Goal: Task Accomplishment & Management: Complete application form

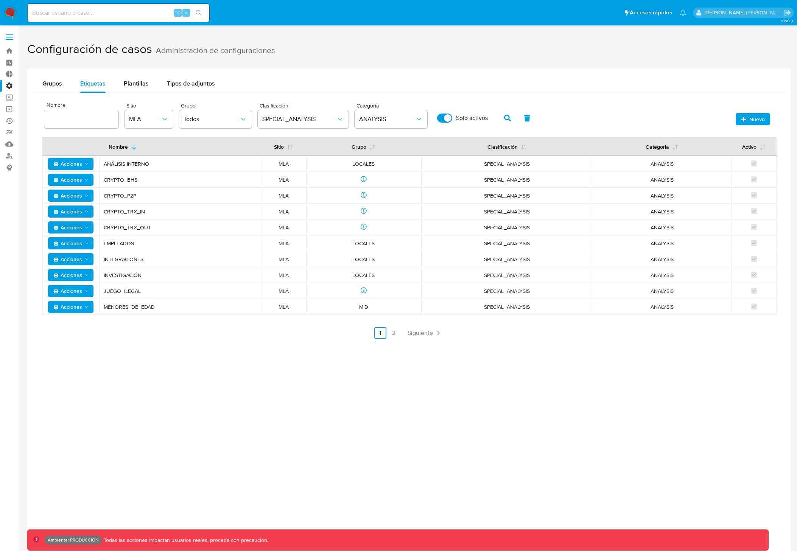
click at [511, 118] on button "button" at bounding box center [508, 118] width 20 height 18
click at [152, 123] on button "MLA" at bounding box center [148, 119] width 48 height 18
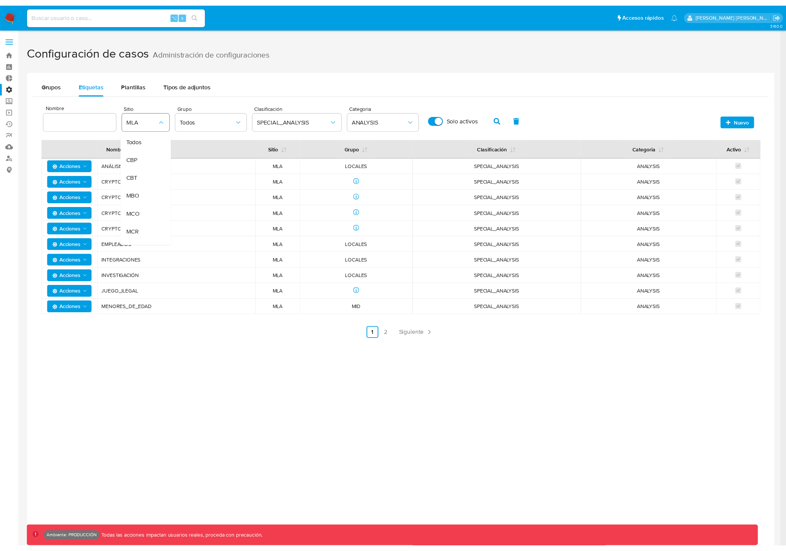
scroll to position [134, 0]
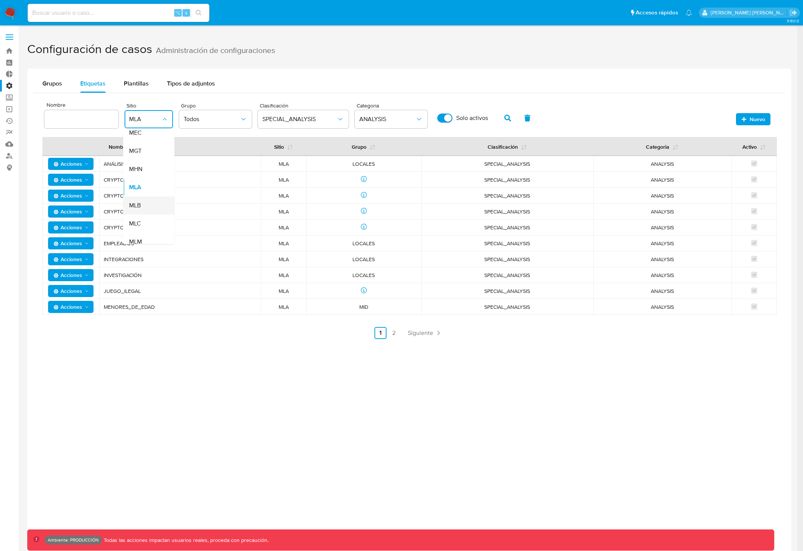
click at [139, 202] on span "MLB" at bounding box center [135, 206] width 12 height 8
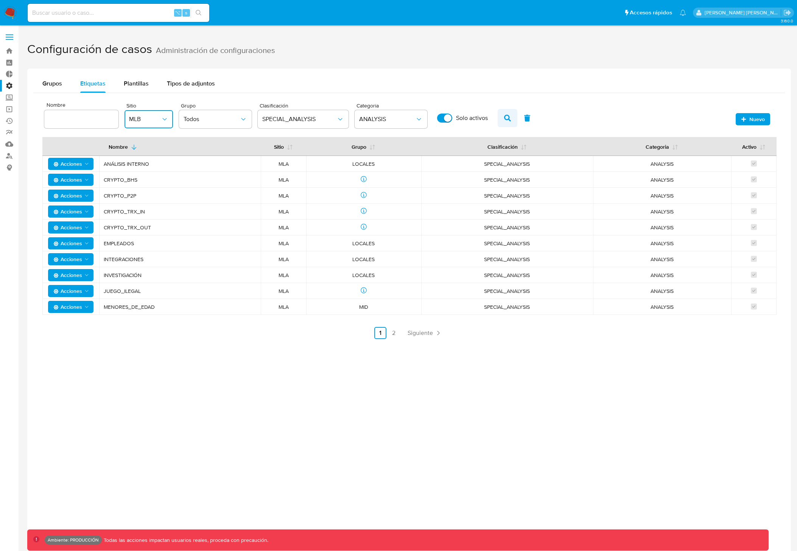
click at [504, 117] on icon "button" at bounding box center [507, 118] width 7 height 7
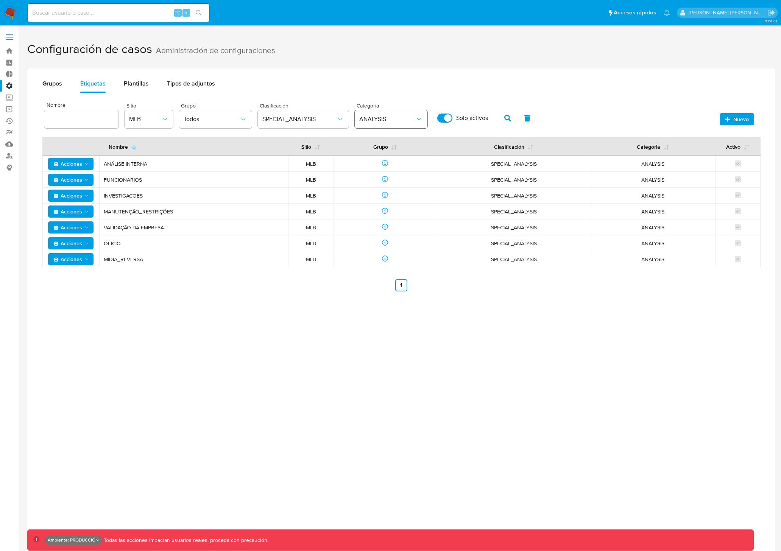
click at [370, 119] on span "ANALYSIS" at bounding box center [387, 119] width 56 height 8
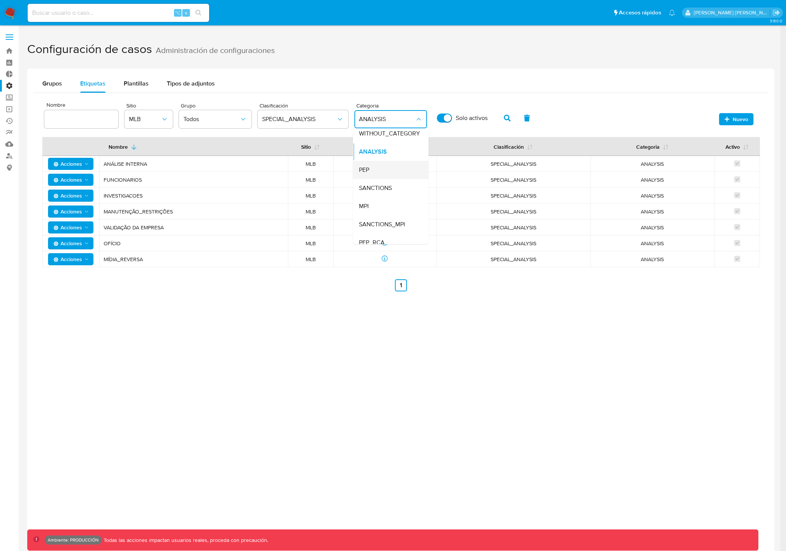
scroll to position [0, 0]
click at [378, 143] on div "Todos" at bounding box center [388, 140] width 59 height 18
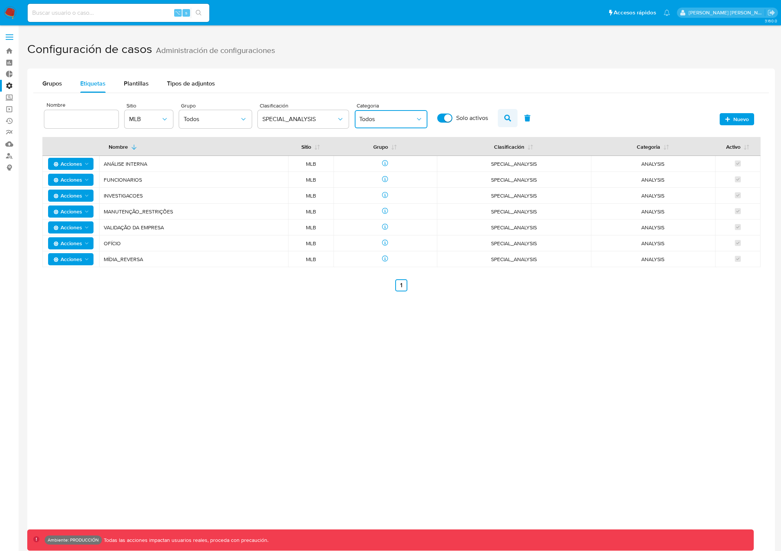
click at [505, 115] on icon "button" at bounding box center [507, 118] width 7 height 7
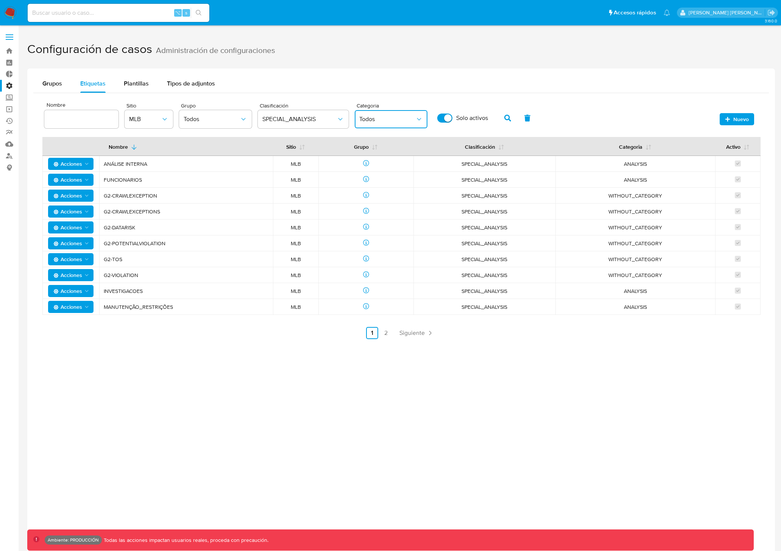
click at [416, 120] on icon "category" at bounding box center [419, 119] width 8 height 8
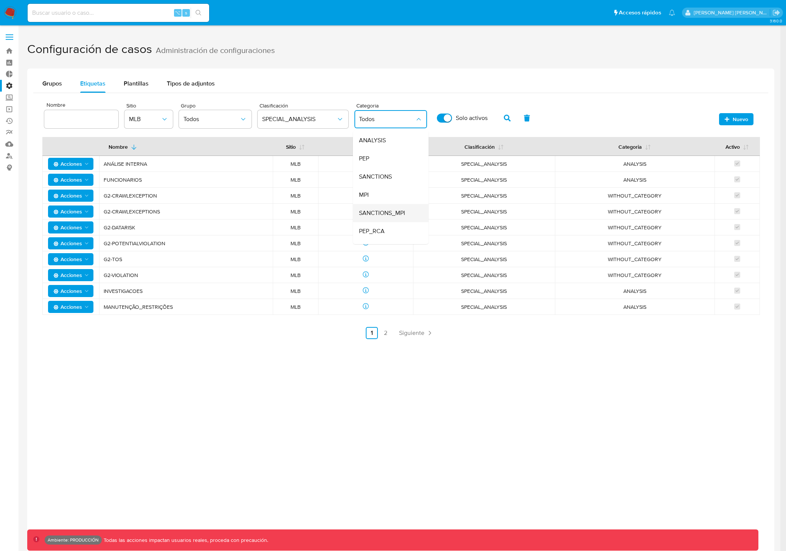
scroll to position [21, 0]
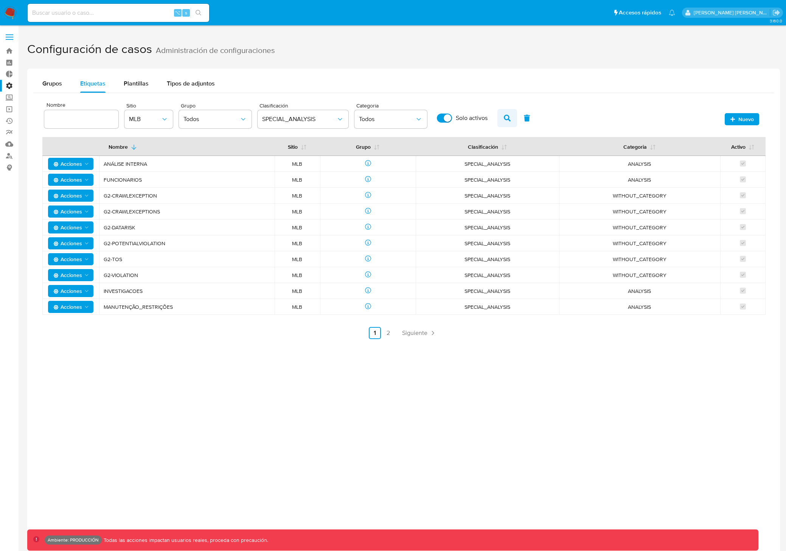
click at [509, 120] on icon "button" at bounding box center [507, 118] width 7 height 7
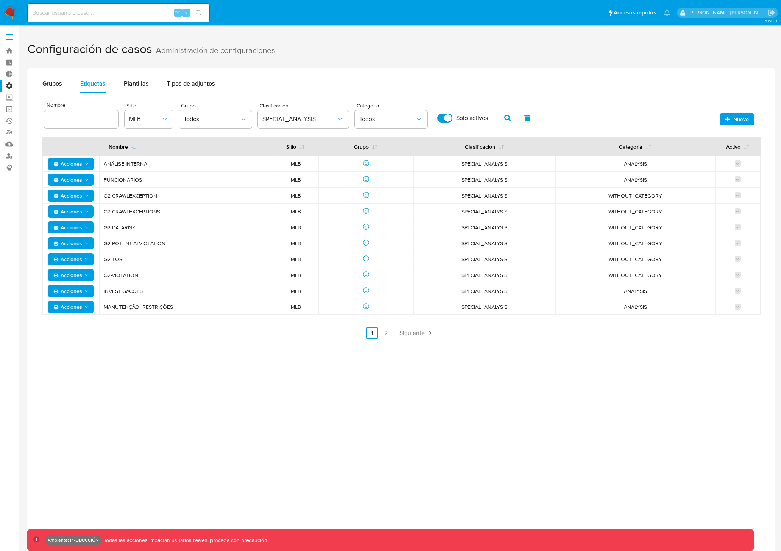
click at [509, 120] on icon "button" at bounding box center [507, 118] width 7 height 7
click at [451, 118] on label "Solo activos" at bounding box center [462, 118] width 58 height 17
click at [451, 118] on input "Solo activos" at bounding box center [444, 118] width 15 height 9
checkbox input "false"
click at [504, 117] on icon "button" at bounding box center [507, 118] width 7 height 7
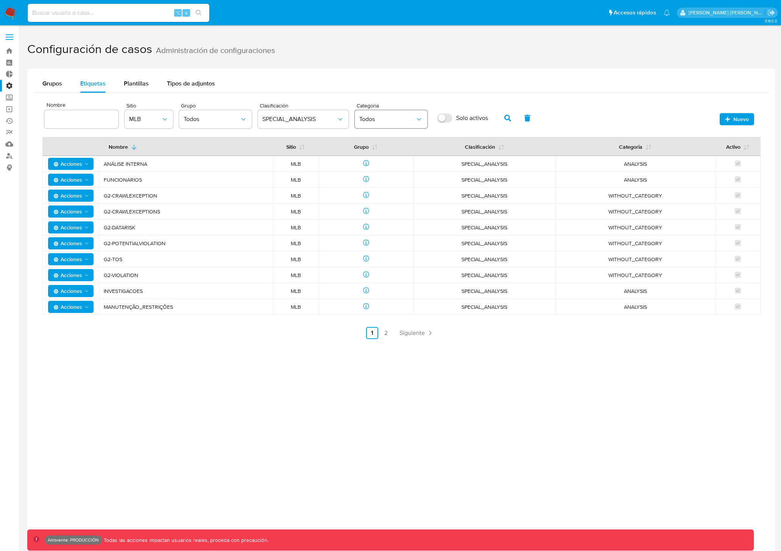
click at [384, 121] on span "Todos" at bounding box center [387, 119] width 56 height 8
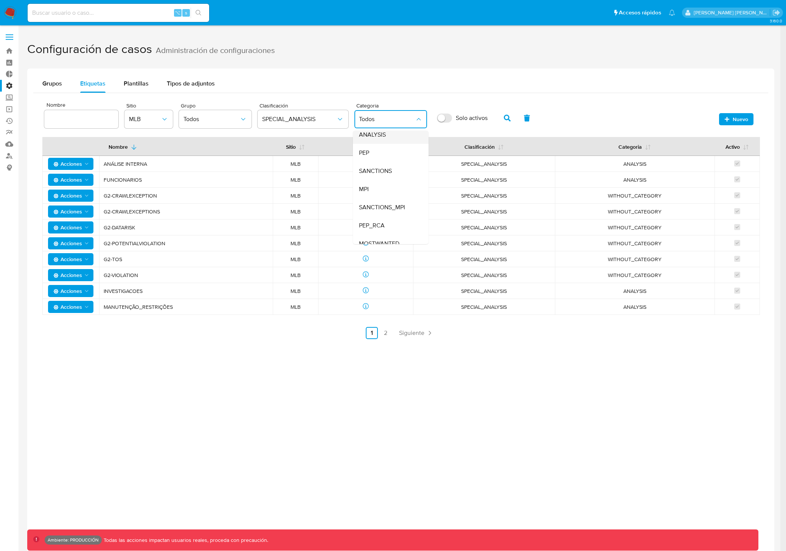
scroll to position [50, 0]
click at [159, 120] on span "MLB" at bounding box center [145, 119] width 32 height 8
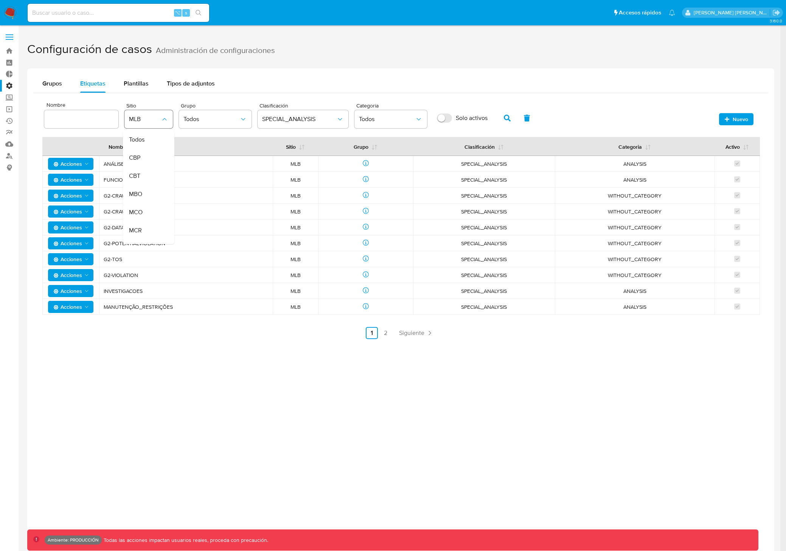
scroll to position [152, 0]
click at [140, 167] on div "MLA" at bounding box center [146, 169] width 35 height 18
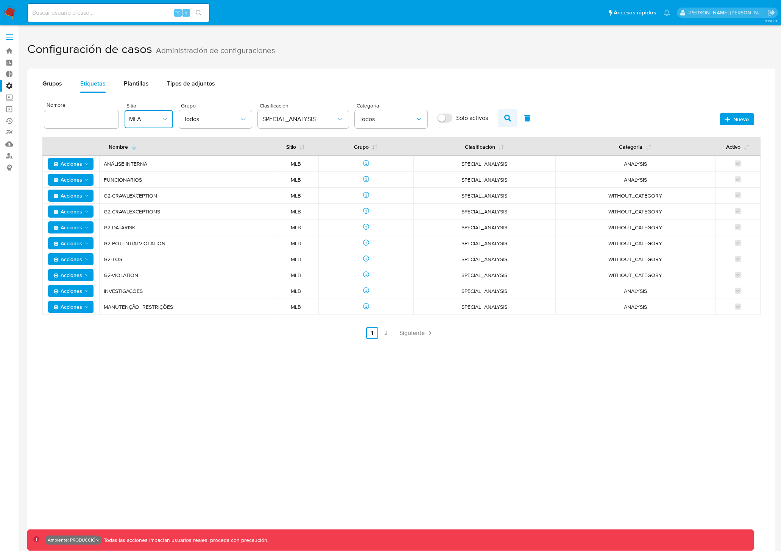
click at [510, 118] on button "button" at bounding box center [508, 118] width 20 height 18
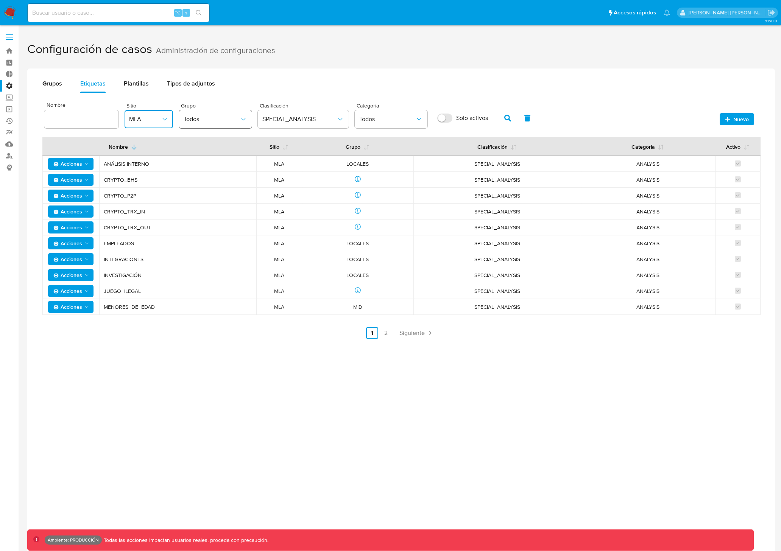
click at [240, 123] on button "Todos" at bounding box center [215, 119] width 73 height 18
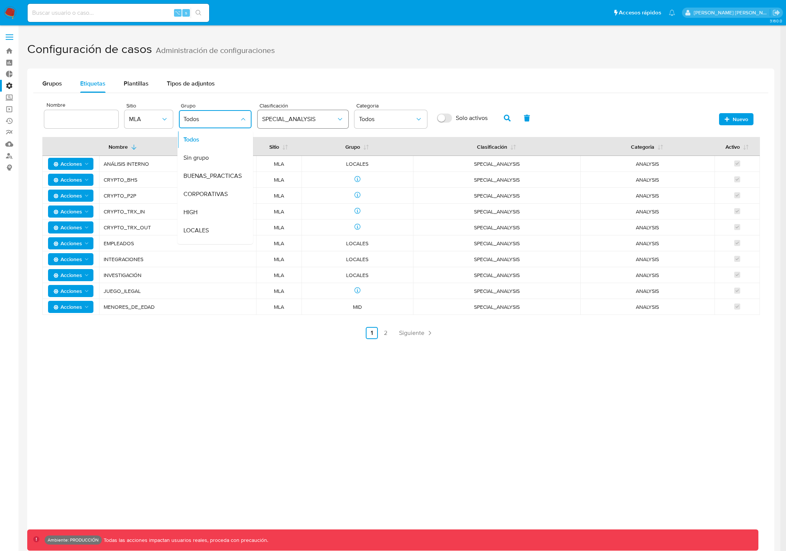
click at [297, 117] on span "SPECIAL_ANALYSIS" at bounding box center [299, 119] width 74 height 8
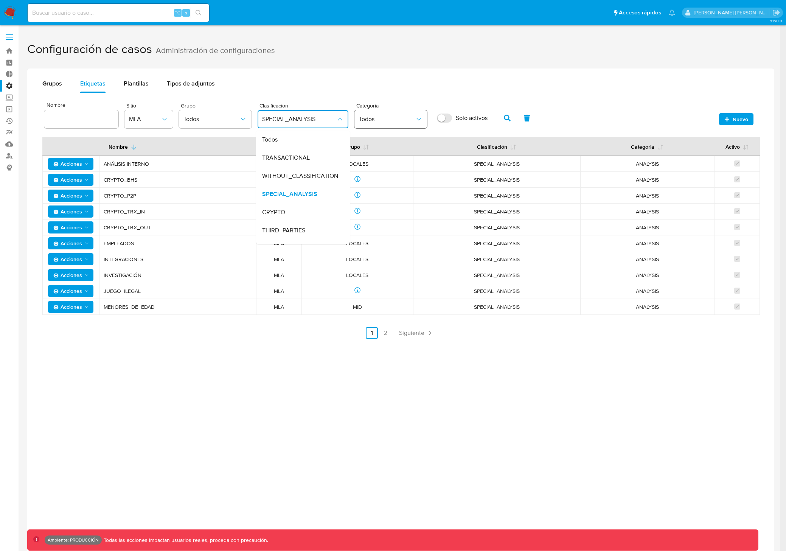
click at [389, 126] on button "Todos" at bounding box center [391, 119] width 73 height 18
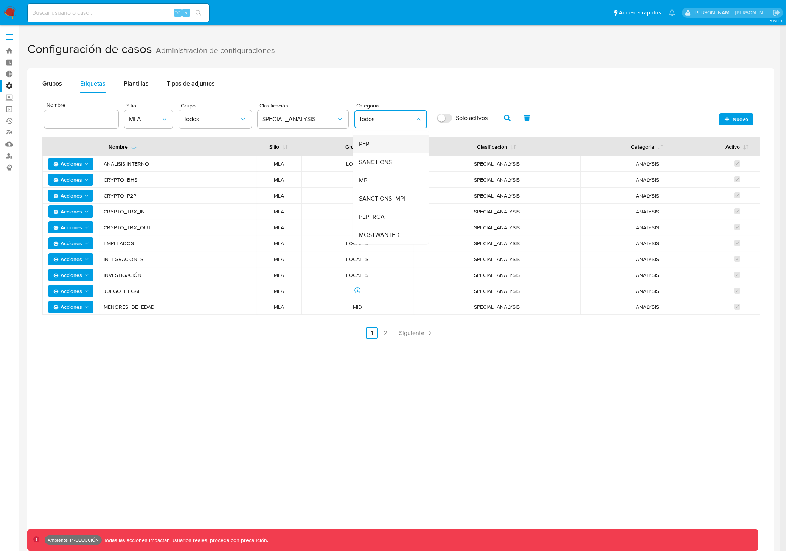
scroll to position [0, 0]
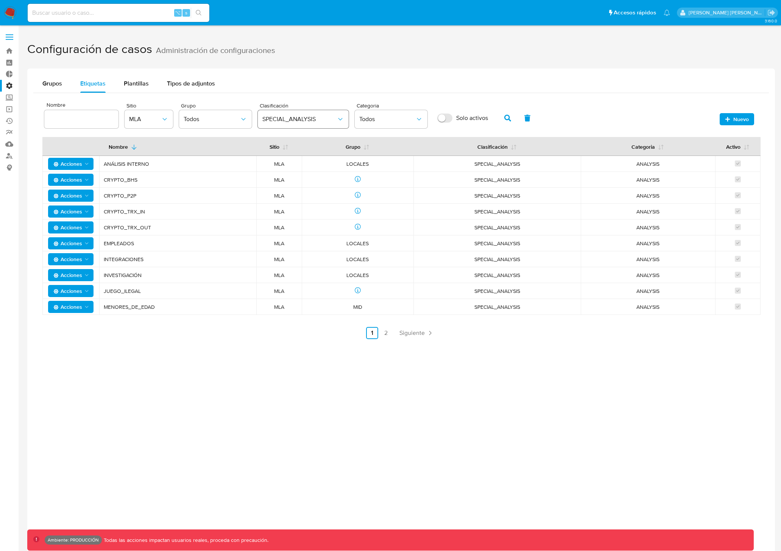
click at [308, 123] on button "SPECIAL_ANALYSIS" at bounding box center [303, 119] width 91 height 18
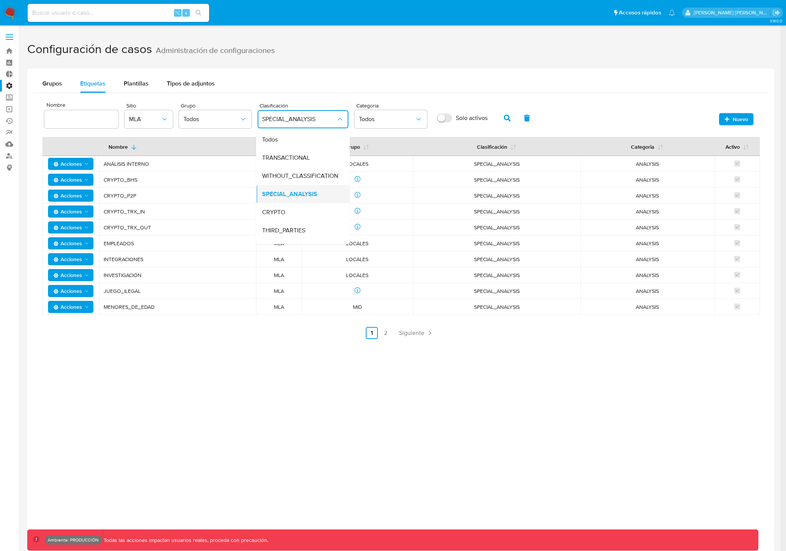
scroll to position [32, 0]
click at [315, 159] on span "SPECIAL_ANALYSIS" at bounding box center [289, 163] width 55 height 8
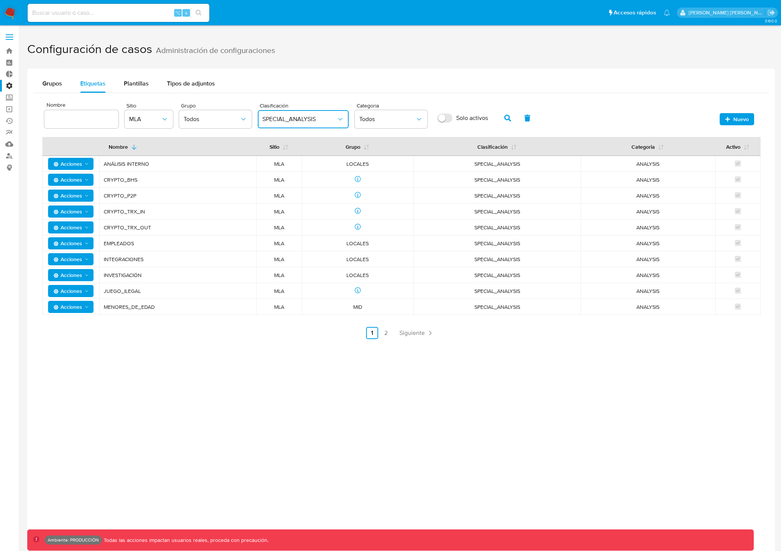
click at [321, 121] on span "SPECIAL_ANALYSIS" at bounding box center [299, 119] width 74 height 8
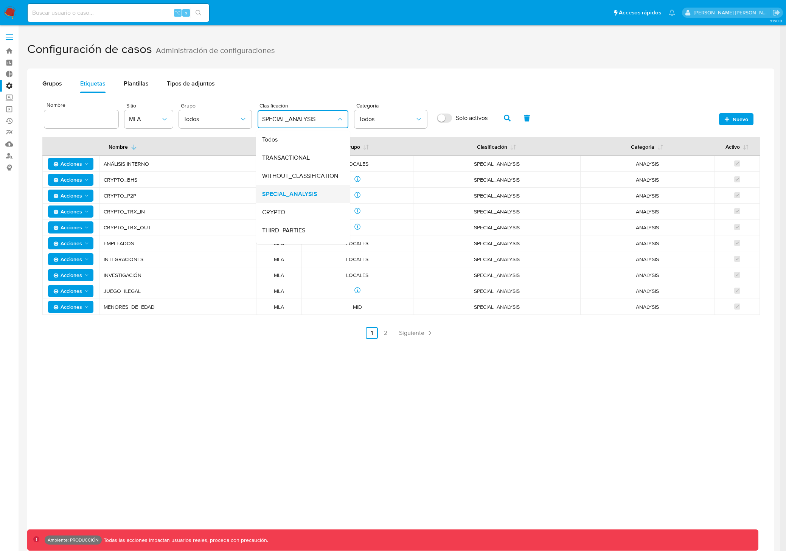
click at [301, 199] on div "SPECIAL_ANALYSIS" at bounding box center [300, 194] width 77 height 18
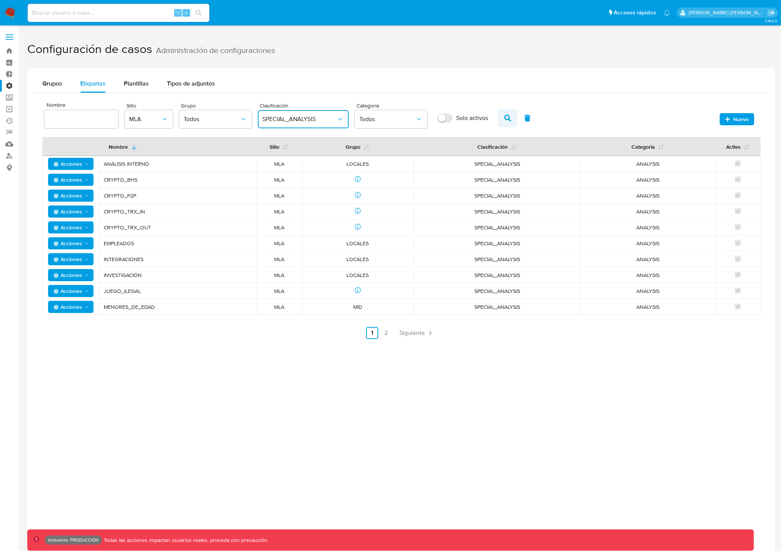
click at [510, 118] on icon "button" at bounding box center [507, 118] width 7 height 7
click at [394, 124] on button "Todos" at bounding box center [391, 119] width 73 height 18
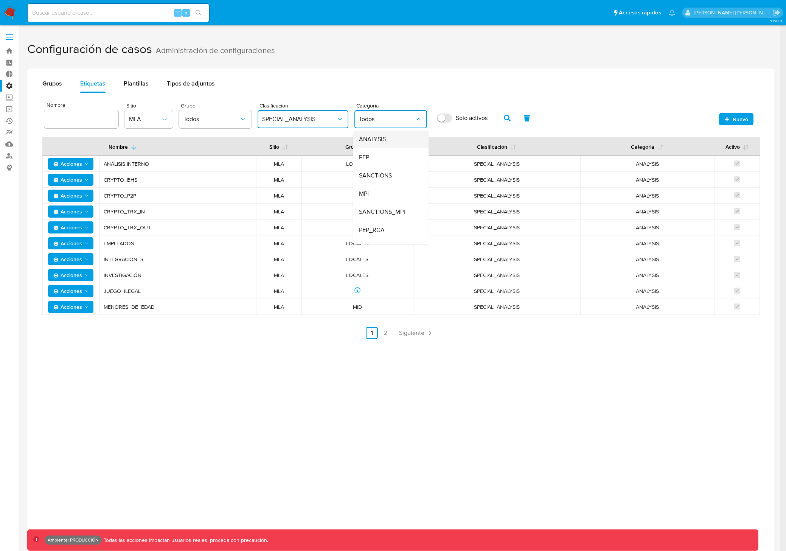
scroll to position [50, 0]
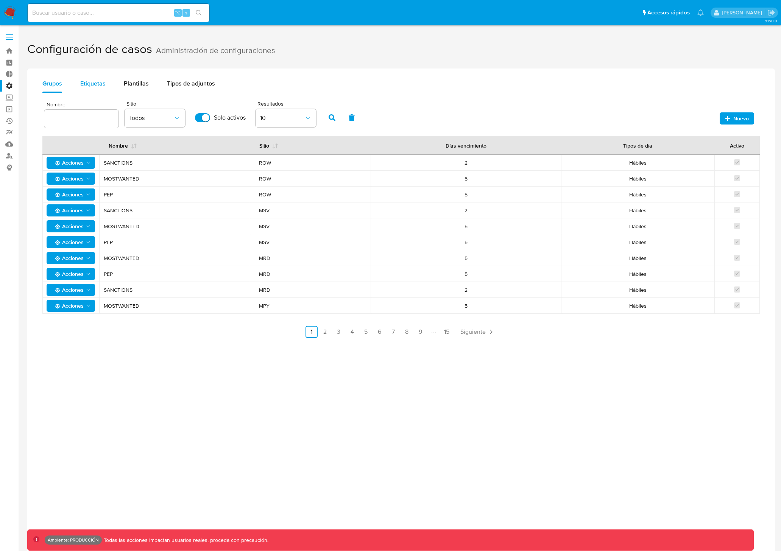
click at [94, 86] on span "Etiquetas" at bounding box center [92, 83] width 25 height 9
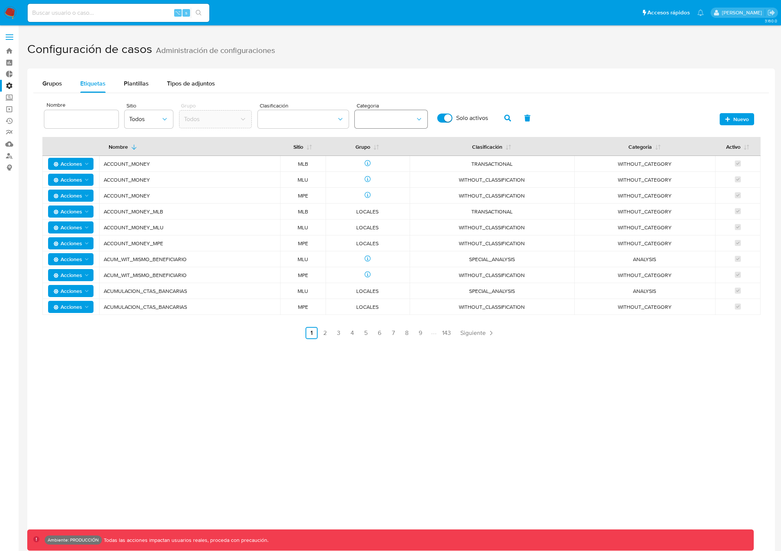
click at [380, 124] on button "category" at bounding box center [391, 119] width 73 height 18
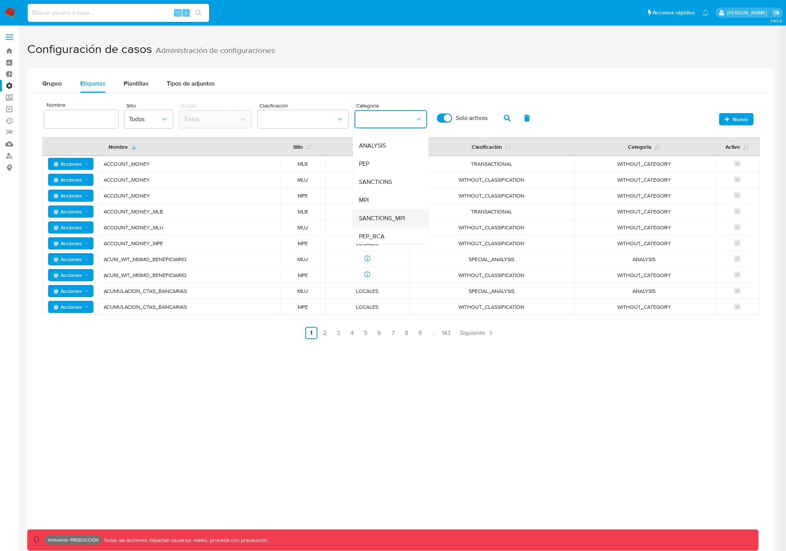
scroll to position [50, 0]
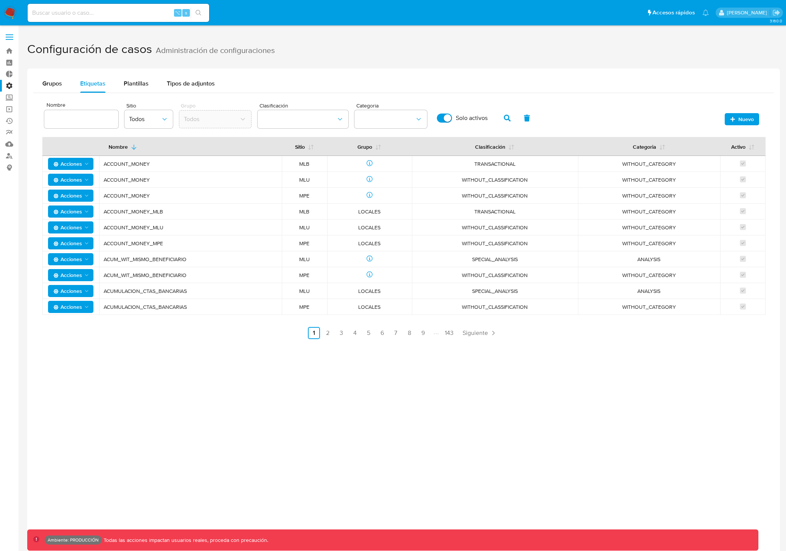
click at [445, 120] on input "Solo activos" at bounding box center [444, 118] width 15 height 9
checkbox input "false"
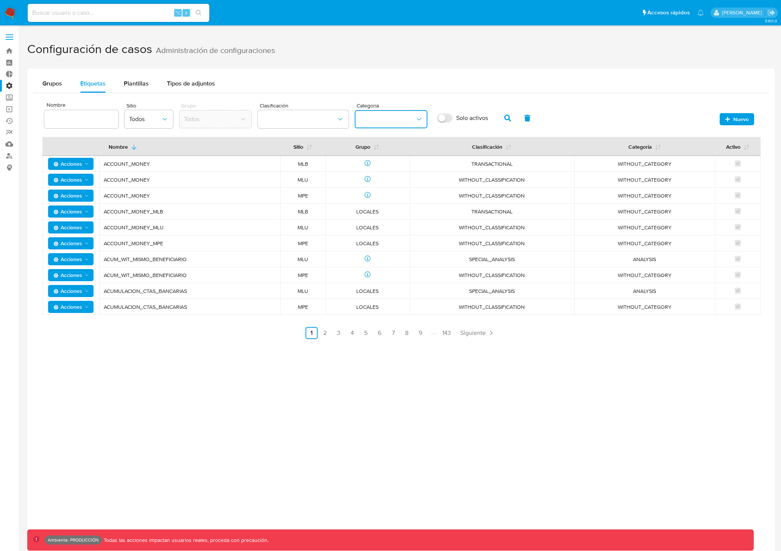
click at [397, 120] on button "category" at bounding box center [391, 119] width 73 height 18
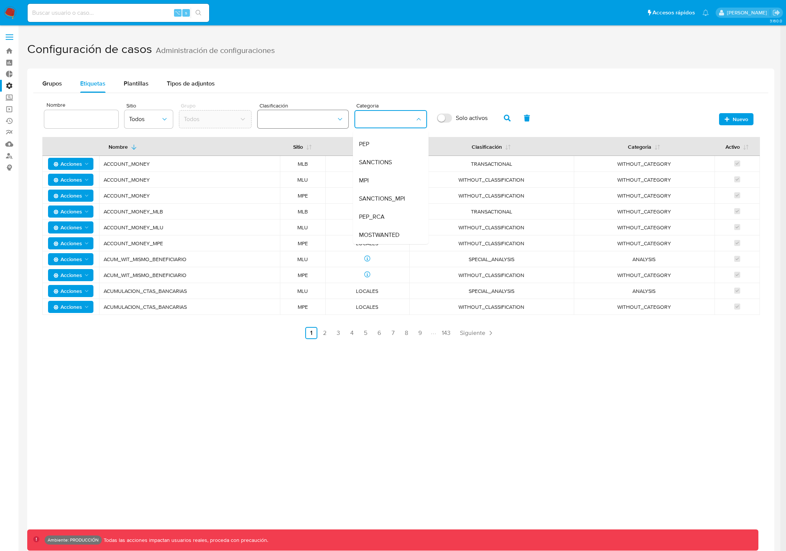
click at [312, 122] on button "classification" at bounding box center [303, 119] width 91 height 18
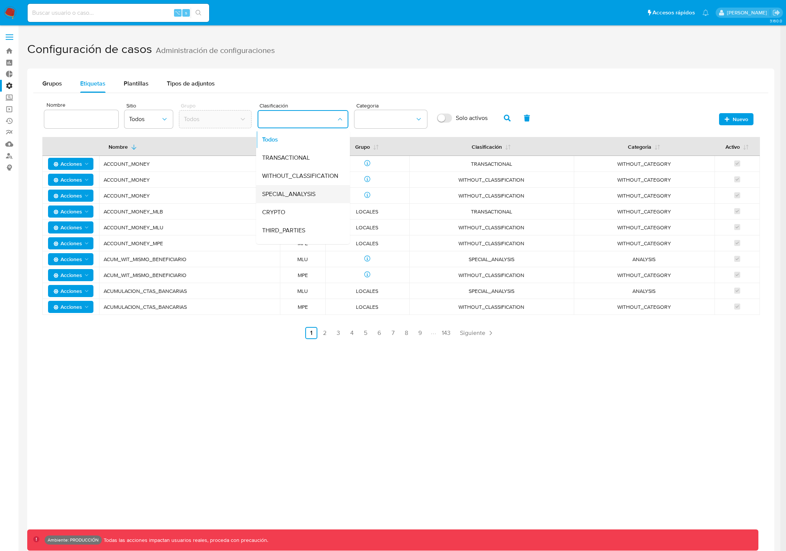
click at [314, 193] on span "SPECIAL_ANALYSIS" at bounding box center [288, 194] width 53 height 8
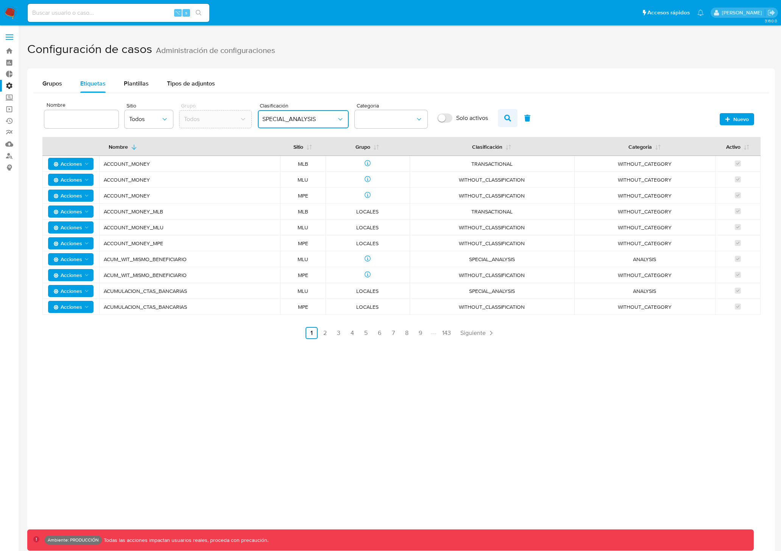
click at [507, 117] on icon "button" at bounding box center [507, 118] width 7 height 7
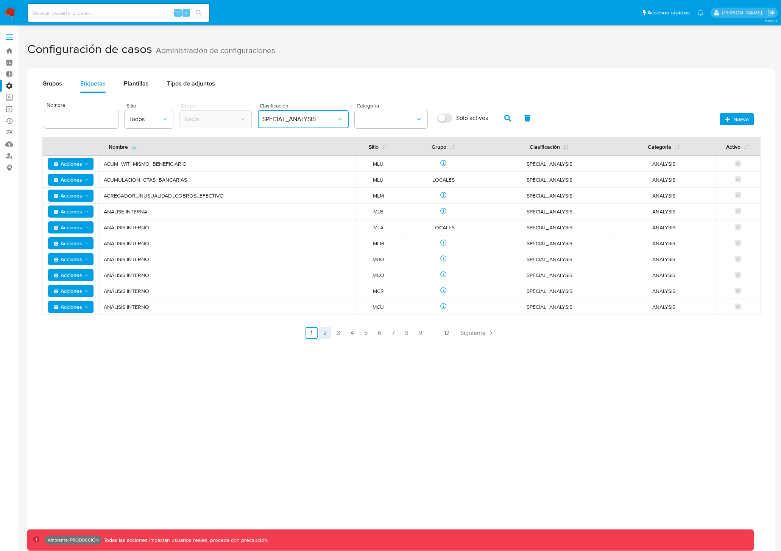
click at [325, 334] on link "2" at bounding box center [325, 333] width 12 height 12
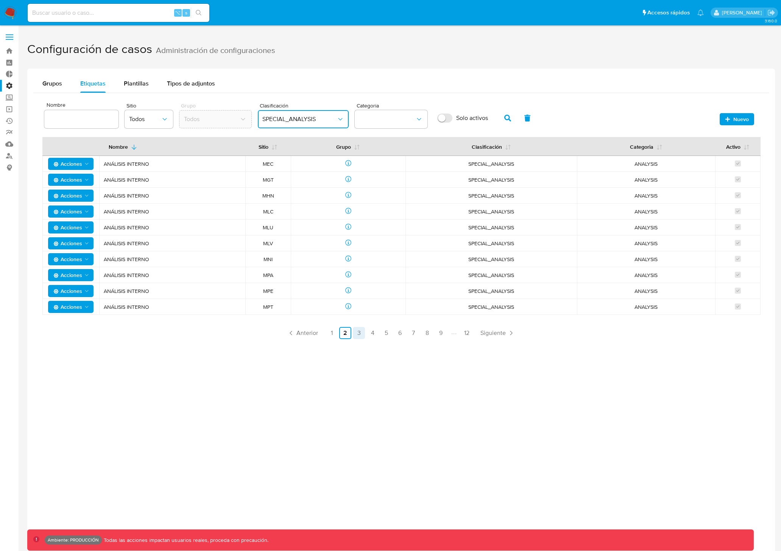
click at [355, 333] on link "3" at bounding box center [359, 333] width 12 height 12
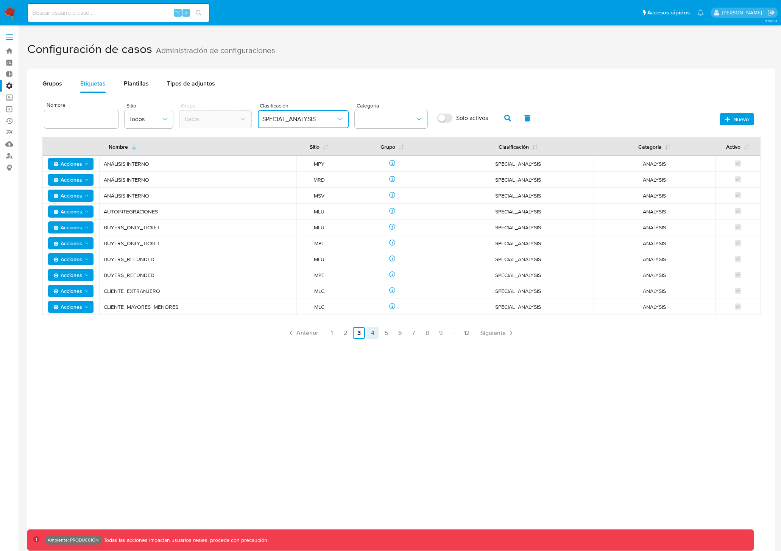
click at [371, 334] on link "4" at bounding box center [372, 333] width 12 height 12
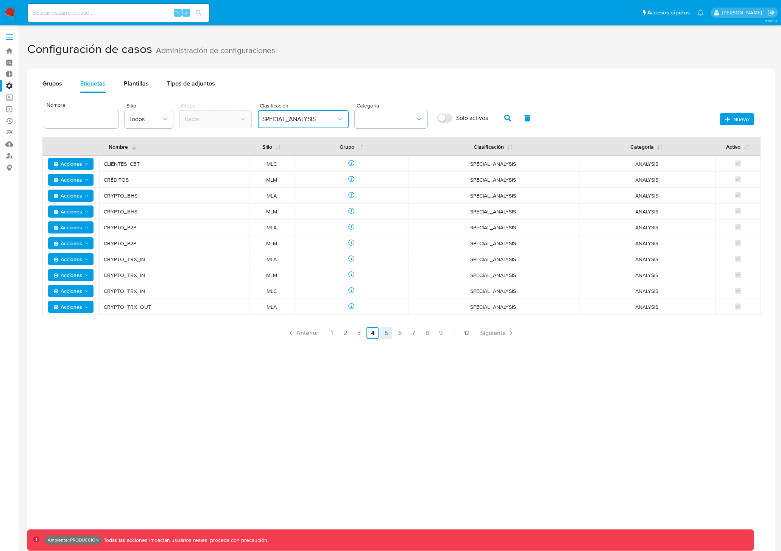
click at [383, 334] on link "5" at bounding box center [386, 333] width 12 height 12
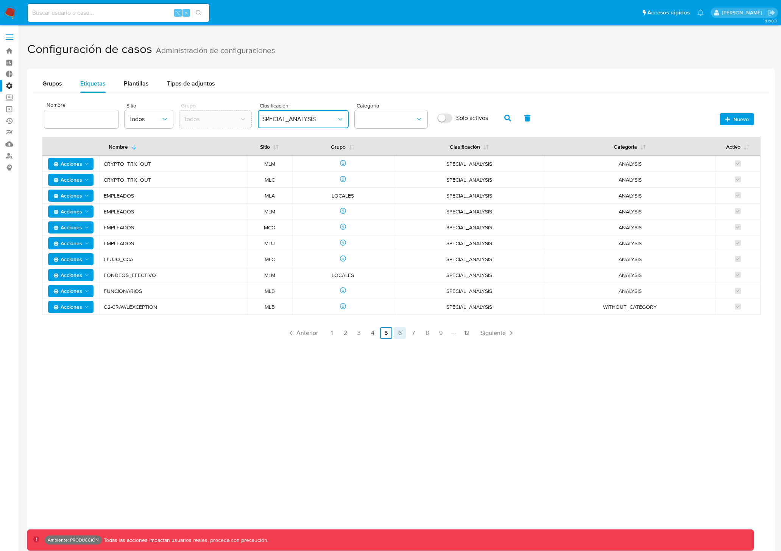
click at [396, 334] on link "6" at bounding box center [400, 333] width 12 height 12
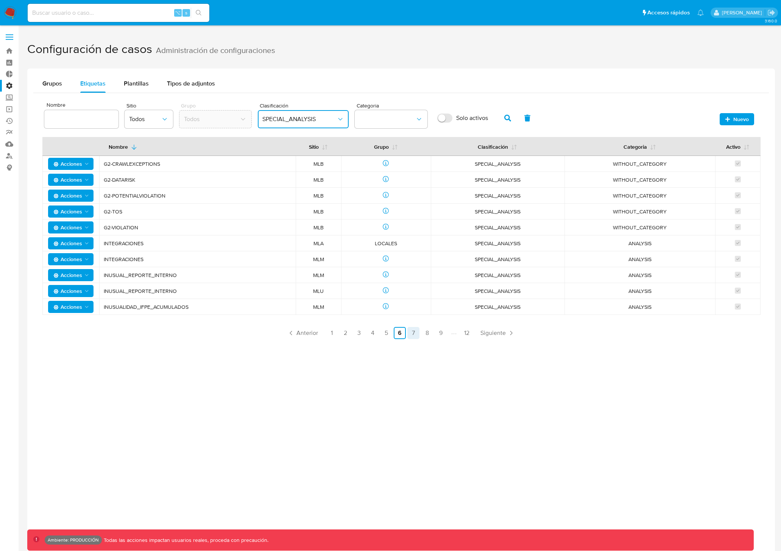
click at [410, 334] on link "7" at bounding box center [413, 333] width 12 height 12
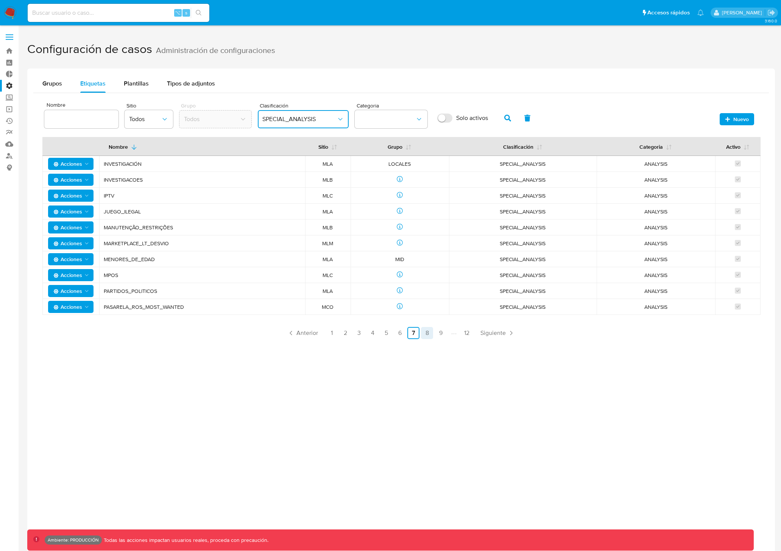
click at [426, 333] on link "8" at bounding box center [427, 333] width 12 height 12
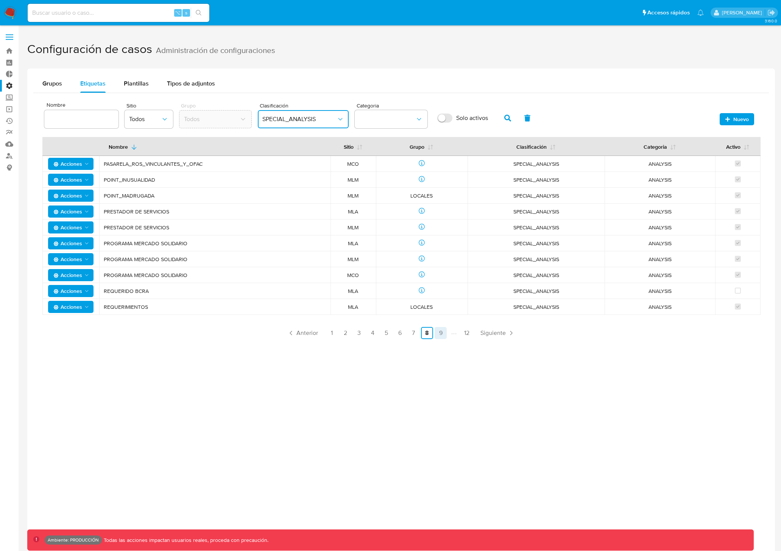
click at [440, 333] on link "9" at bounding box center [440, 333] width 12 height 12
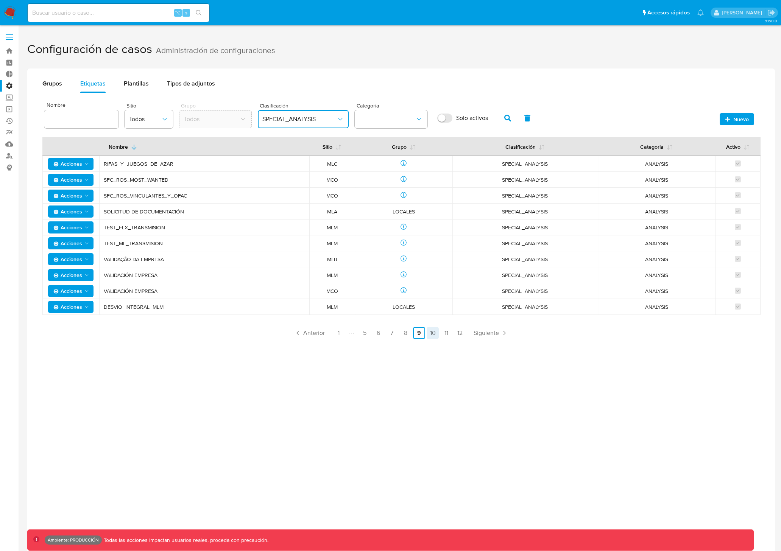
click at [436, 334] on link "10" at bounding box center [432, 333] width 12 height 12
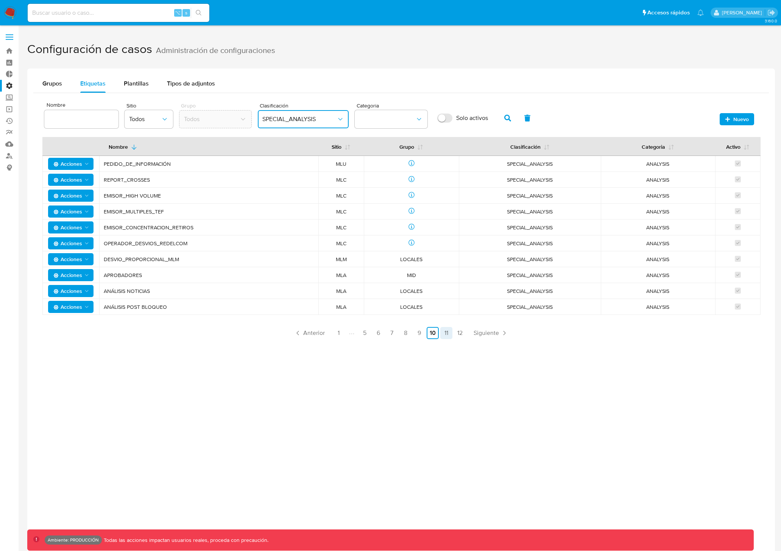
click at [449, 333] on link "11" at bounding box center [446, 333] width 12 height 12
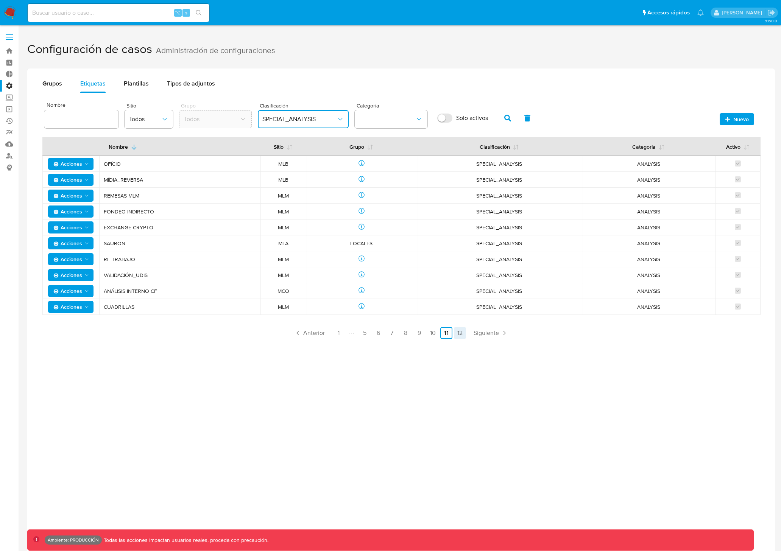
click at [459, 332] on link "12" at bounding box center [460, 333] width 12 height 12
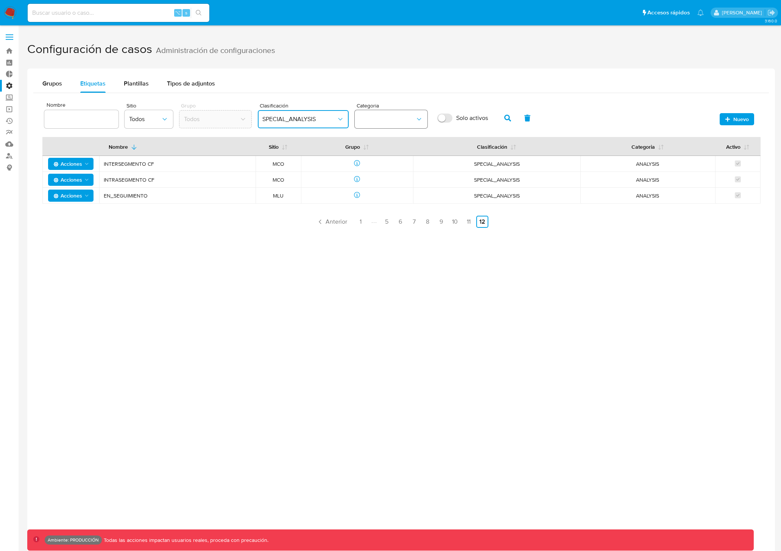
click at [409, 119] on button "category" at bounding box center [391, 119] width 73 height 18
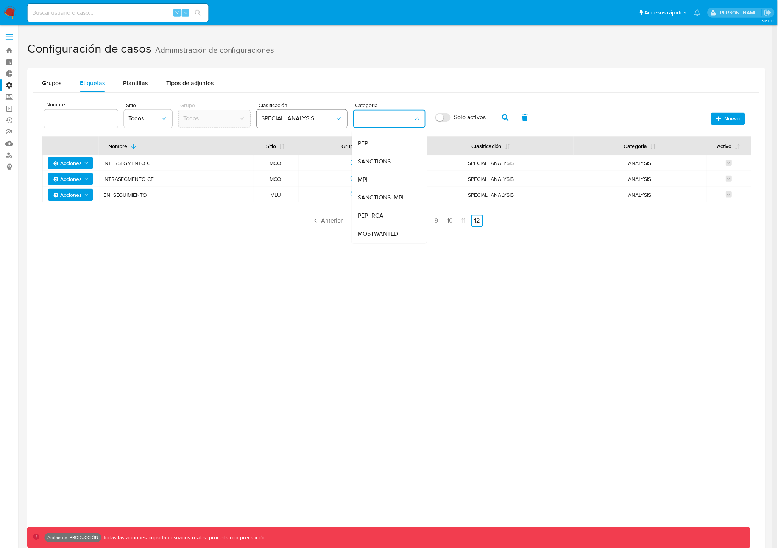
click at [303, 118] on span "SPECIAL_ANALYSIS" at bounding box center [299, 119] width 74 height 8
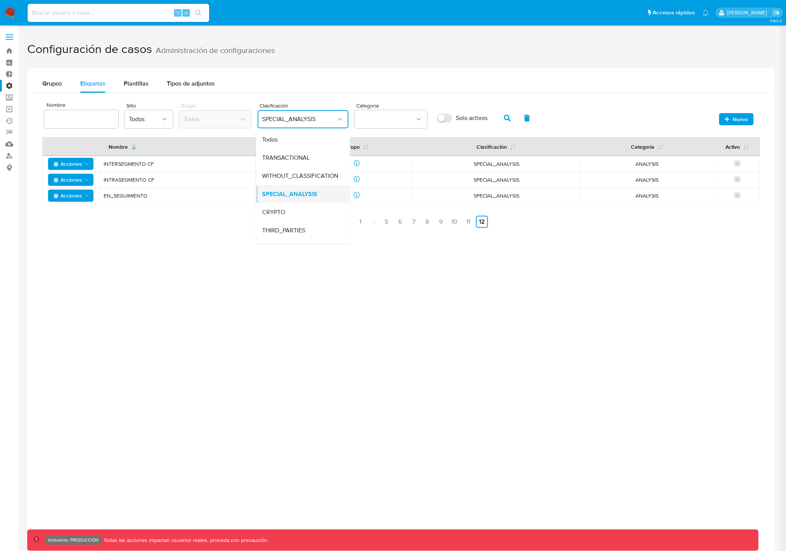
click at [300, 194] on span "SPECIAL_ANALYSIS" at bounding box center [289, 194] width 55 height 8
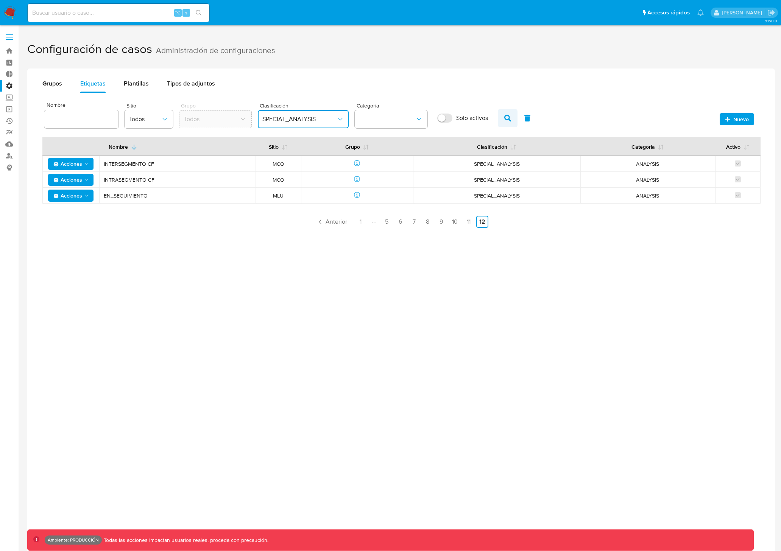
click at [509, 120] on icon "button" at bounding box center [507, 118] width 7 height 7
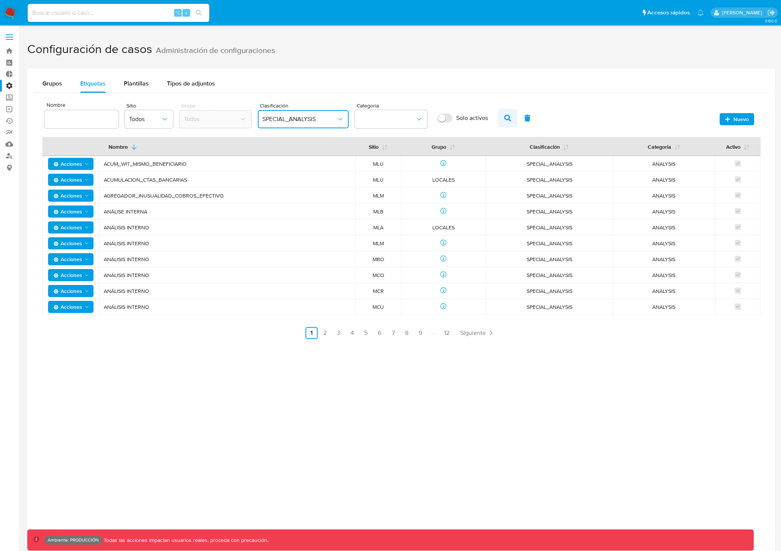
click at [509, 120] on icon "button" at bounding box center [507, 118] width 7 height 7
click at [355, 117] on button "category" at bounding box center [391, 119] width 73 height 18
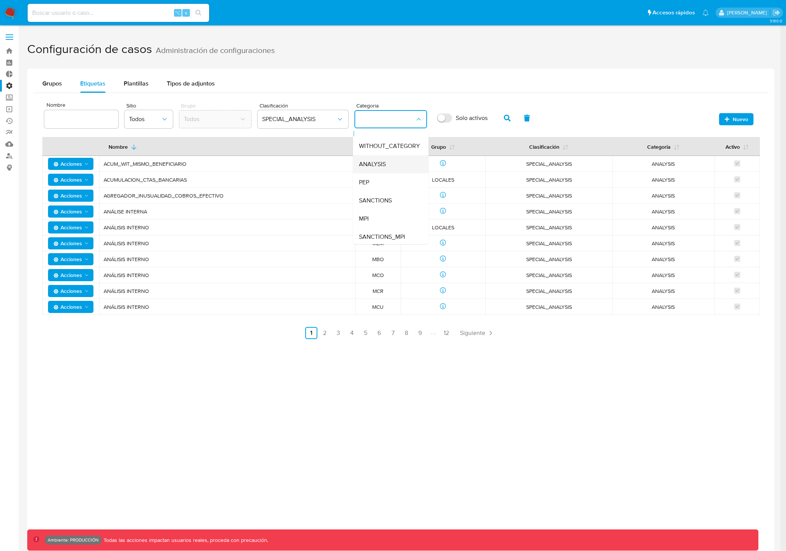
scroll to position [0, 0]
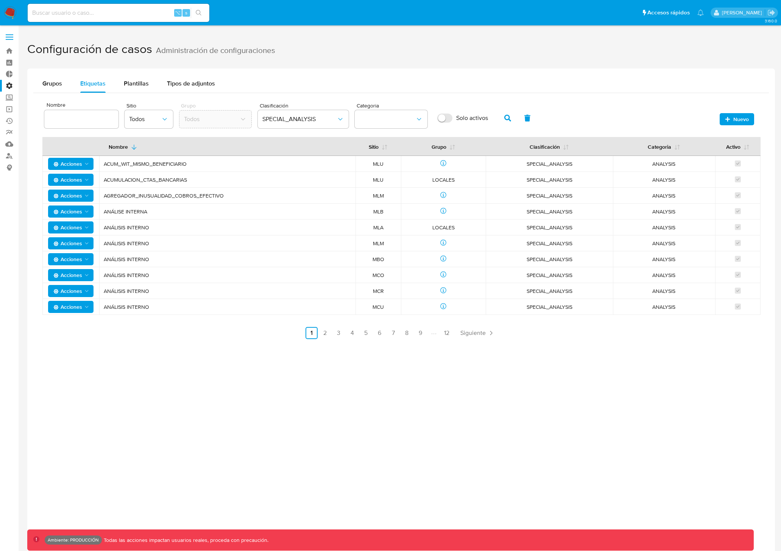
click at [378, 365] on div "Grupos Etiquetas Plantillas Tipos de adjuntos Nombre Sitio Todos Grupo Todos Cl…" at bounding box center [400, 343] width 747 height 551
click at [509, 117] on icon "button" at bounding box center [507, 118] width 7 height 7
click at [657, 146] on button "Categoria" at bounding box center [663, 146] width 51 height 18
click at [325, 335] on link "2" at bounding box center [325, 333] width 12 height 12
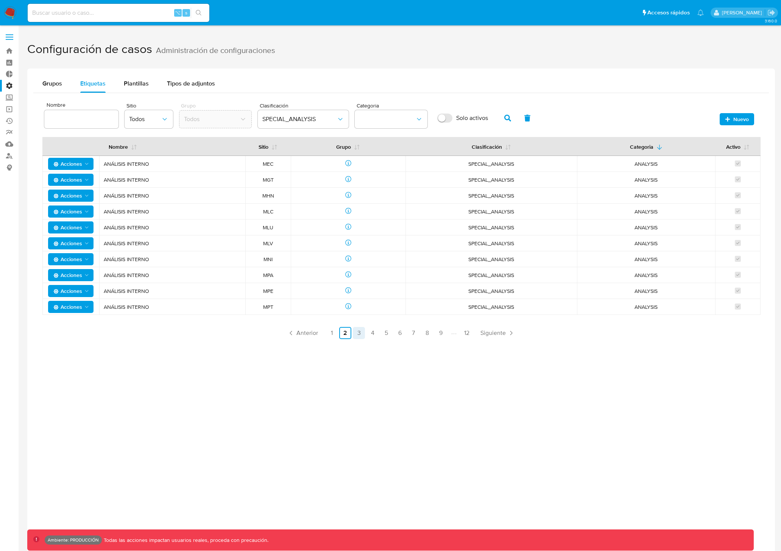
click at [357, 333] on link "3" at bounding box center [359, 333] width 12 height 12
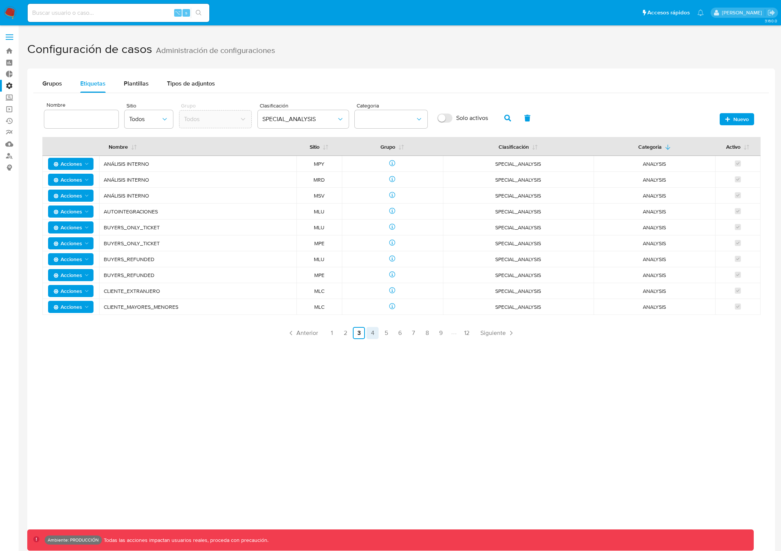
click at [371, 333] on link "4" at bounding box center [372, 333] width 12 height 12
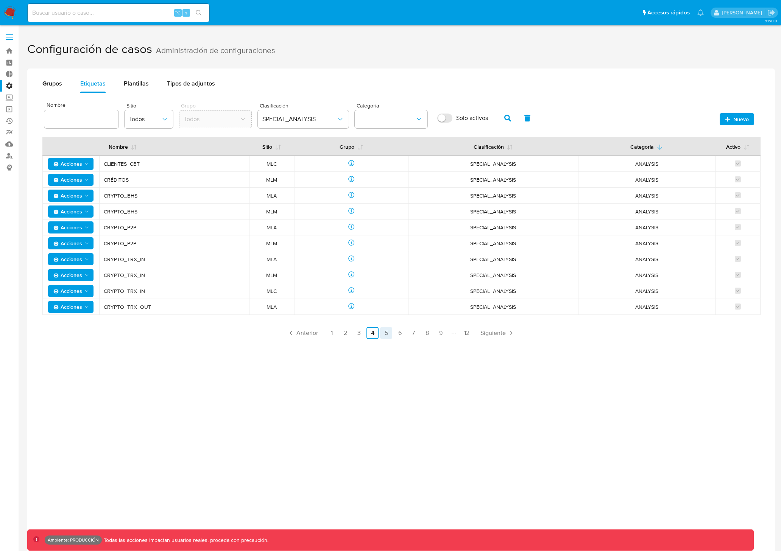
click at [385, 334] on link "5" at bounding box center [386, 333] width 12 height 12
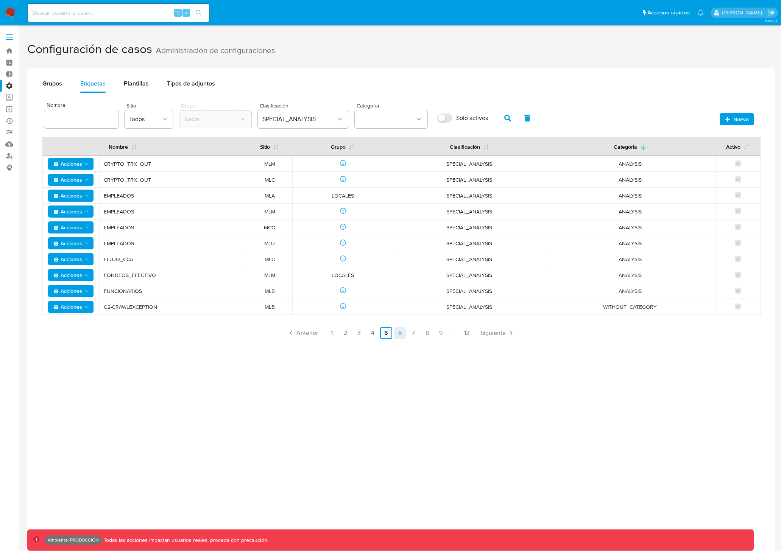
click at [403, 333] on link "6" at bounding box center [400, 333] width 12 height 12
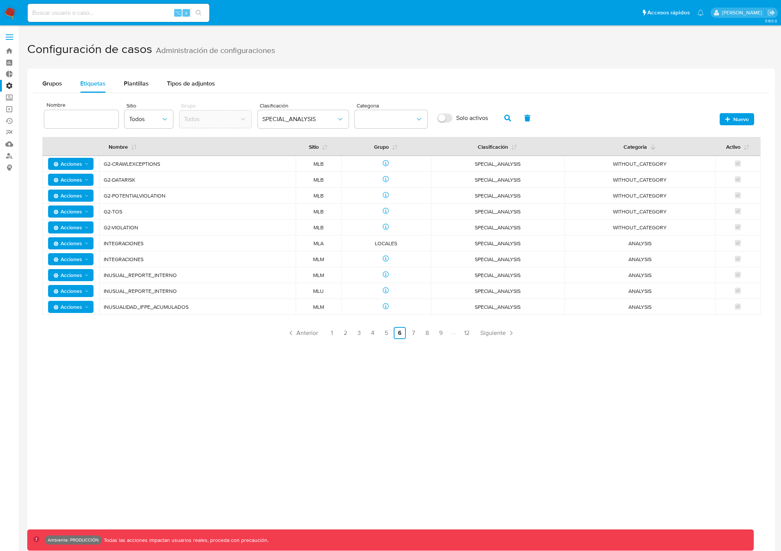
click at [638, 149] on button "Categoria" at bounding box center [639, 146] width 51 height 18
click at [409, 333] on link "7" at bounding box center [413, 333] width 12 height 12
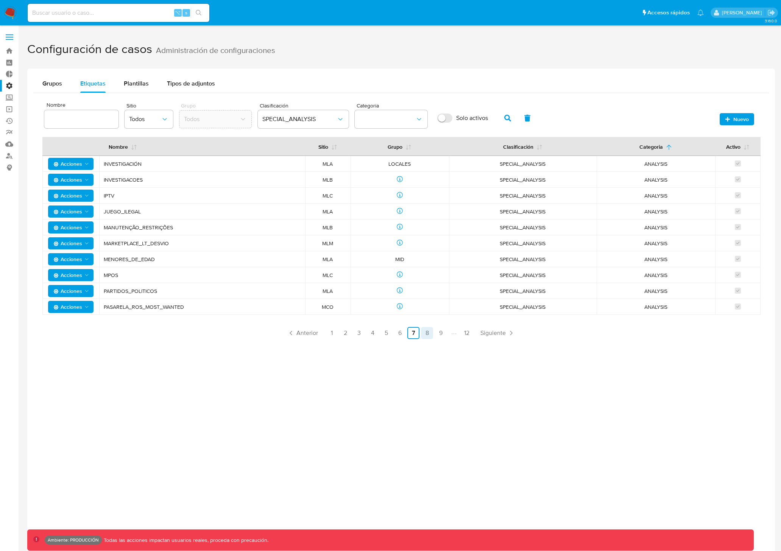
click at [429, 331] on link "8" at bounding box center [427, 333] width 12 height 12
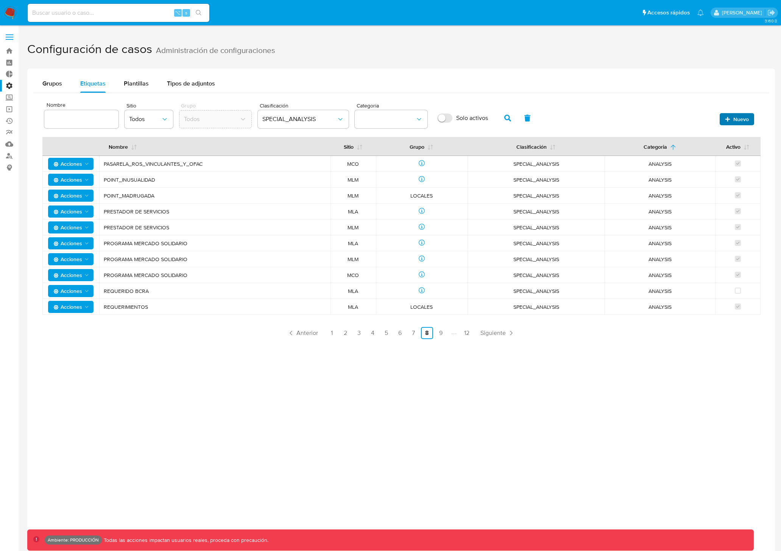
click at [747, 117] on span "Nuevo" at bounding box center [741, 119] width 16 height 12
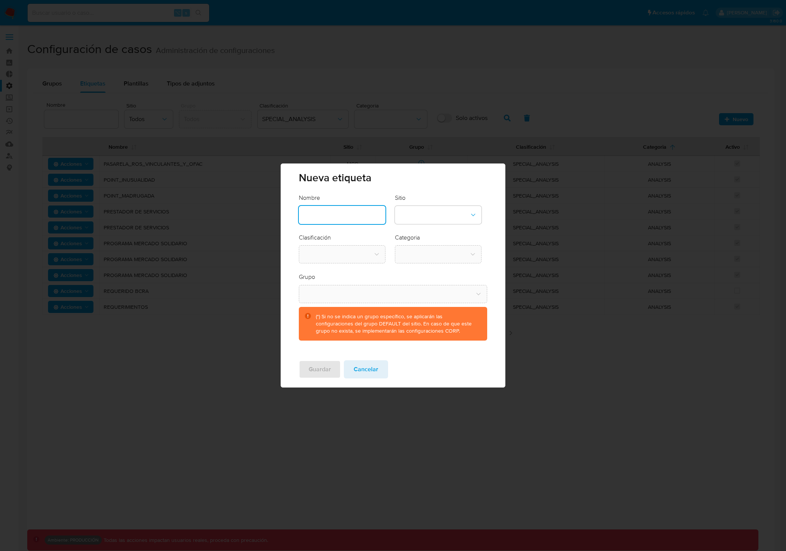
click at [373, 211] on body "Pausado Ver notificaciones ⌥ s Accesos rápidos Presiona las siguientes teclas p…" at bounding box center [390, 326] width 781 height 652
type input "t"
type input "spec_analy_doc"
click at [429, 223] on button "site-dropdown" at bounding box center [438, 215] width 87 height 18
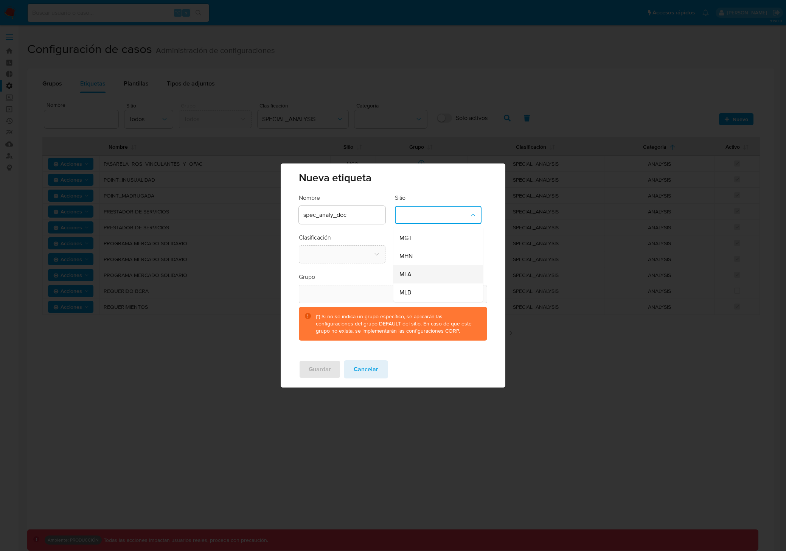
click at [422, 276] on div "MLA" at bounding box center [436, 274] width 73 height 18
click at [342, 256] on button "classification-dropdown" at bounding box center [342, 254] width 87 height 18
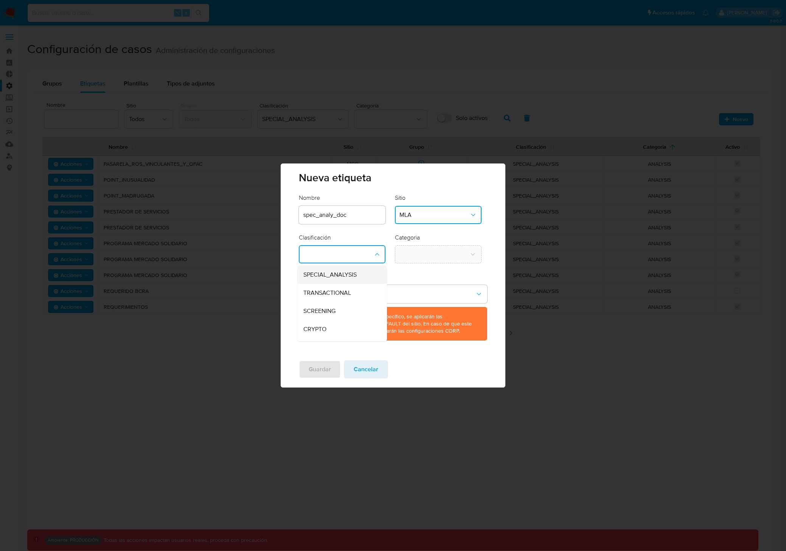
click at [347, 274] on span "SPECIAL_ANALYSIS" at bounding box center [329, 275] width 53 height 8
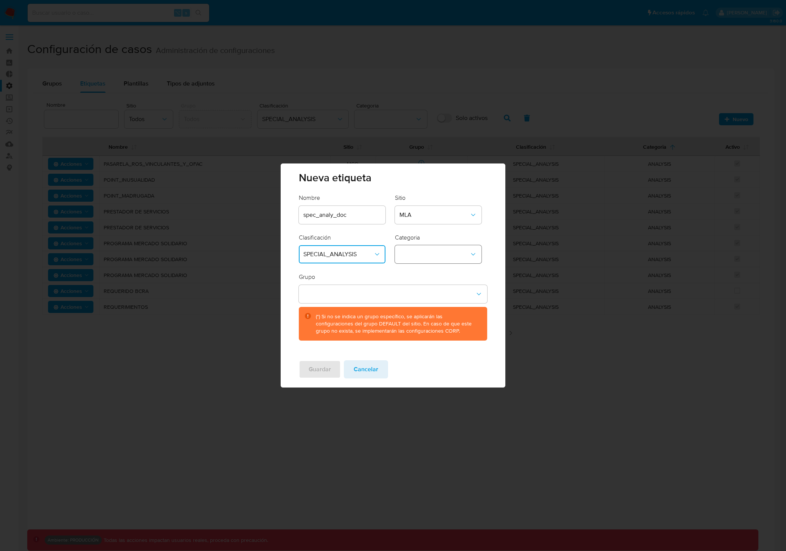
click at [436, 254] on button "category-dropdown" at bounding box center [438, 254] width 87 height 18
click at [430, 291] on span "DOCUMENTATION" at bounding box center [425, 293] width 50 height 8
click at [317, 371] on span "Guardar" at bounding box center [320, 369] width 22 height 17
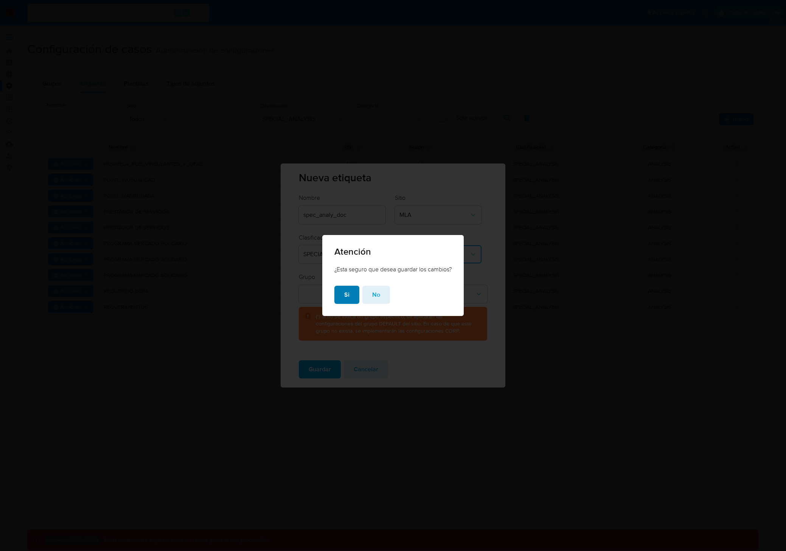
click at [348, 298] on button "Si" at bounding box center [347, 295] width 25 height 18
